Goal: Task Accomplishment & Management: Use online tool/utility

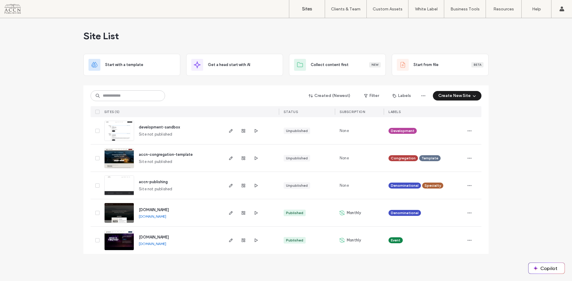
click at [164, 156] on span "accn-congregation-template" at bounding box center [166, 154] width 54 height 4
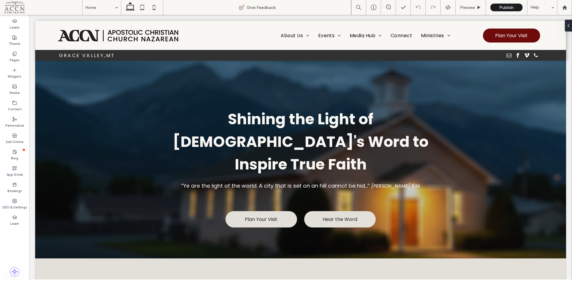
click at [195, 61] on div at bounding box center [300, 61] width 531 height 0
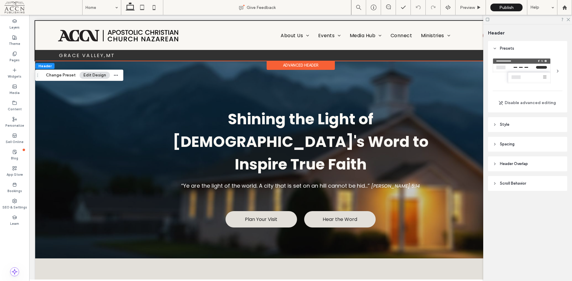
click at [50, 56] on div at bounding box center [44, 53] width 18 height 7
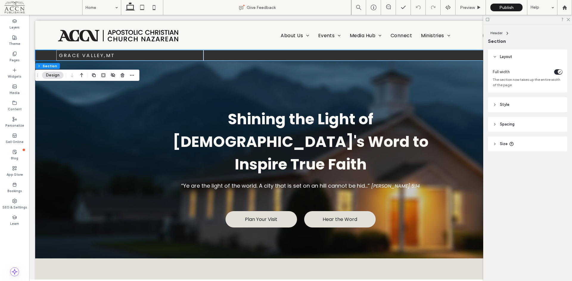
click at [492, 105] on header "Style" at bounding box center [527, 104] width 79 height 15
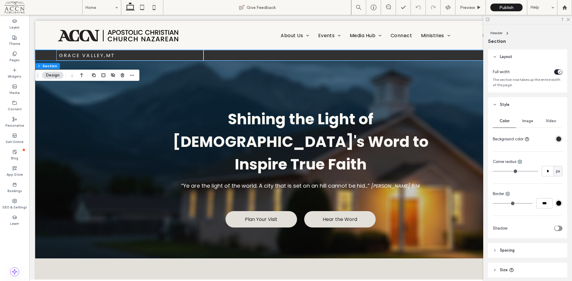
click at [557, 139] on div "rgba(49, 49, 49, 1)" at bounding box center [558, 139] width 5 height 5
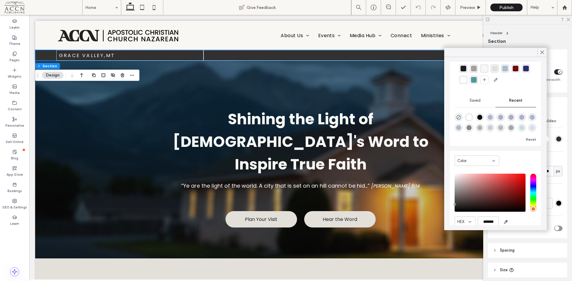
scroll to position [45, 0]
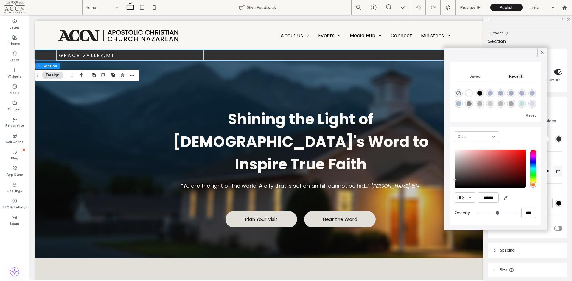
click at [509, 199] on span "button" at bounding box center [506, 198] width 10 height 10
type input "*******"
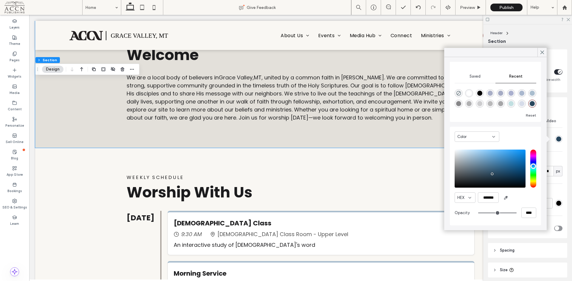
scroll to position [0, 0]
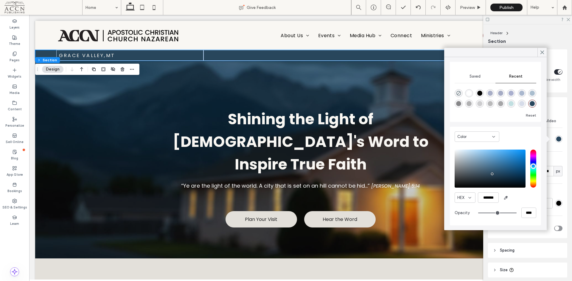
click at [543, 52] on use at bounding box center [541, 52] width 3 height 3
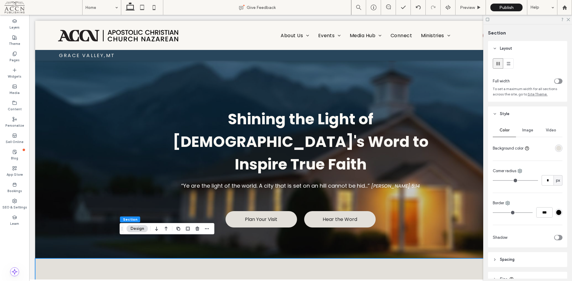
click at [40, 61] on div at bounding box center [300, 61] width 531 height 0
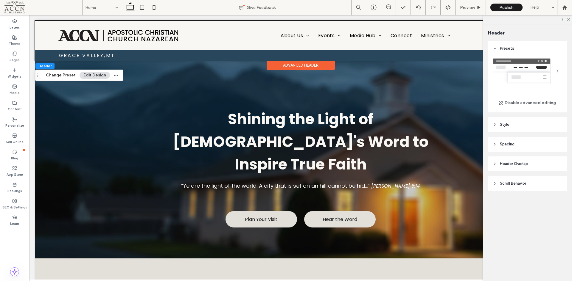
click at [40, 55] on div at bounding box center [44, 53] width 18 height 7
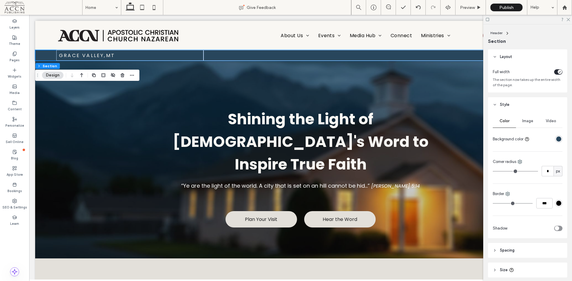
click at [556, 139] on div "rgba(40, 70, 92, 1)" at bounding box center [558, 139] width 5 height 5
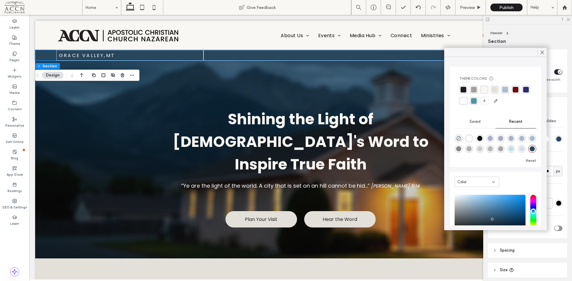
scroll to position [45, 0]
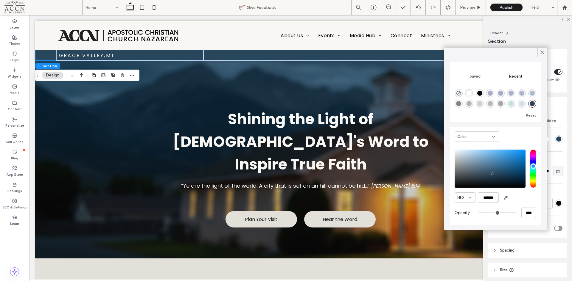
click at [504, 199] on icon "button" at bounding box center [505, 198] width 5 height 5
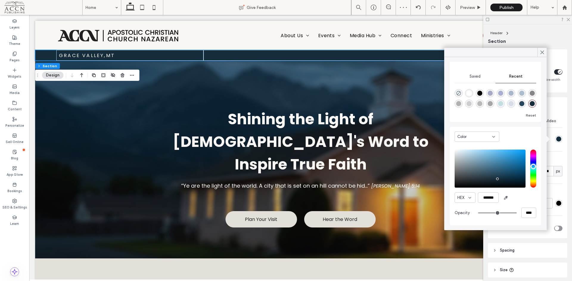
click at [507, 196] on icon "button" at bounding box center [505, 198] width 5 height 5
type input "*******"
click at [538, 54] on div at bounding box center [541, 52] width 9 height 9
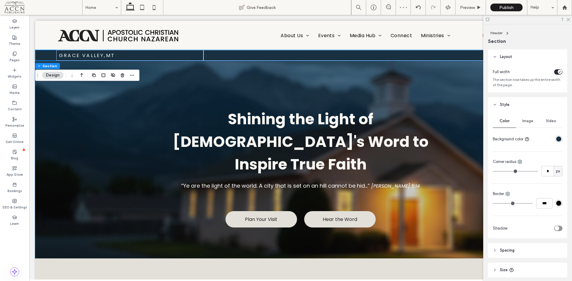
click at [133, 106] on div "Shining the Light of God's Word to Inspire True Faith “Ye are the light of the …" at bounding box center [300, 160] width 357 height 198
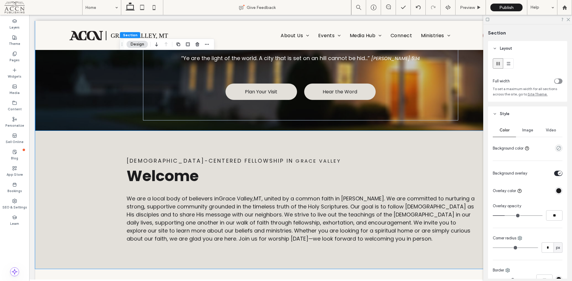
scroll to position [0, 0]
